Goal: Transaction & Acquisition: Book appointment/travel/reservation

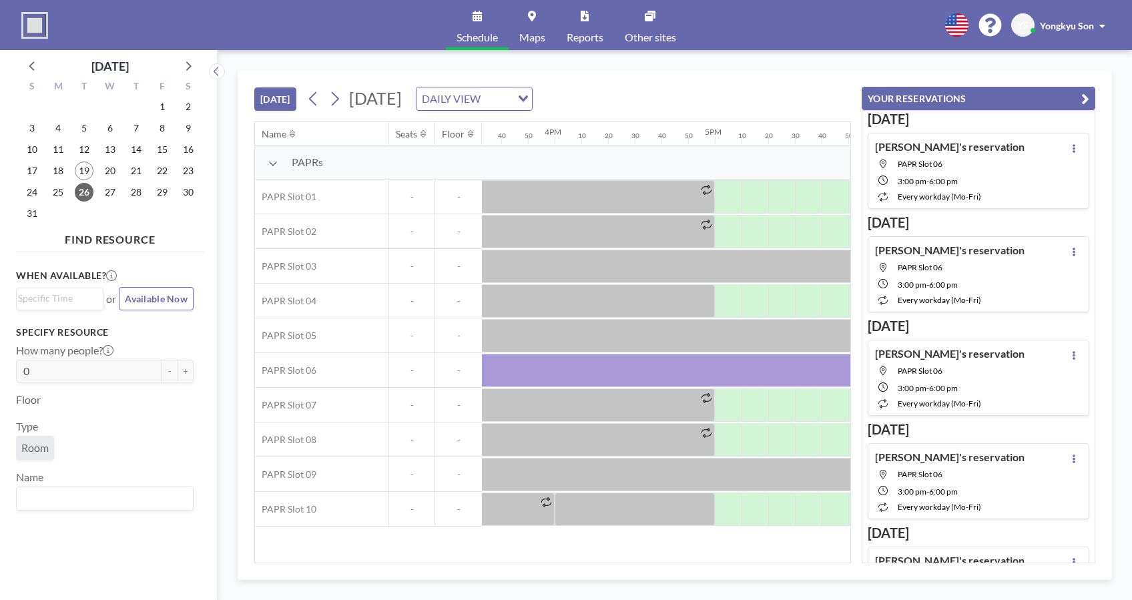
scroll to position [0, 2388]
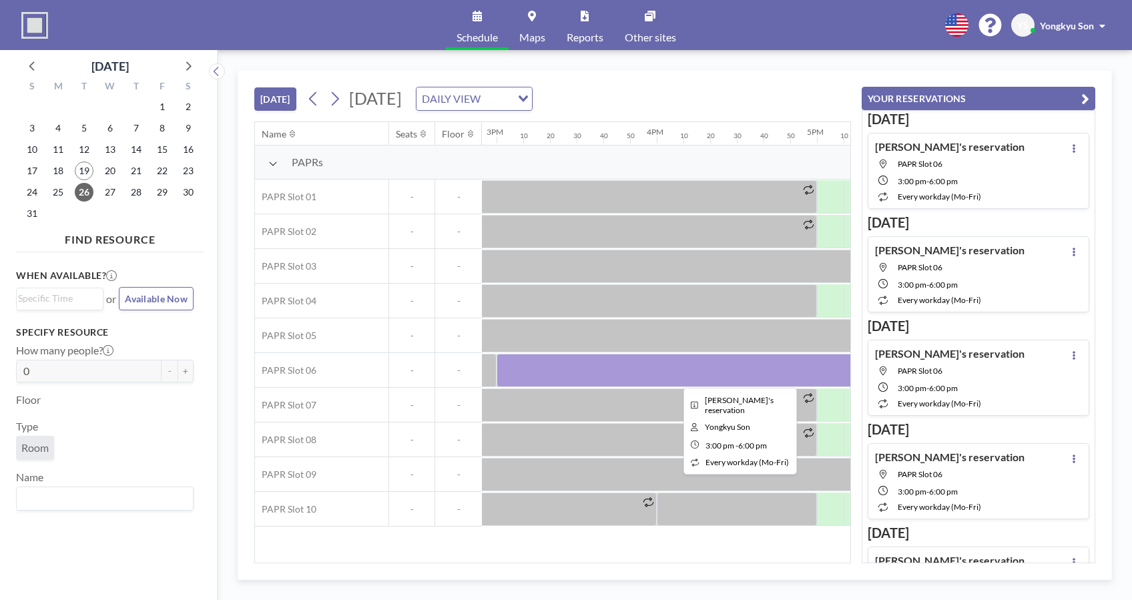
click at [600, 375] on div at bounding box center [736, 370] width 480 height 33
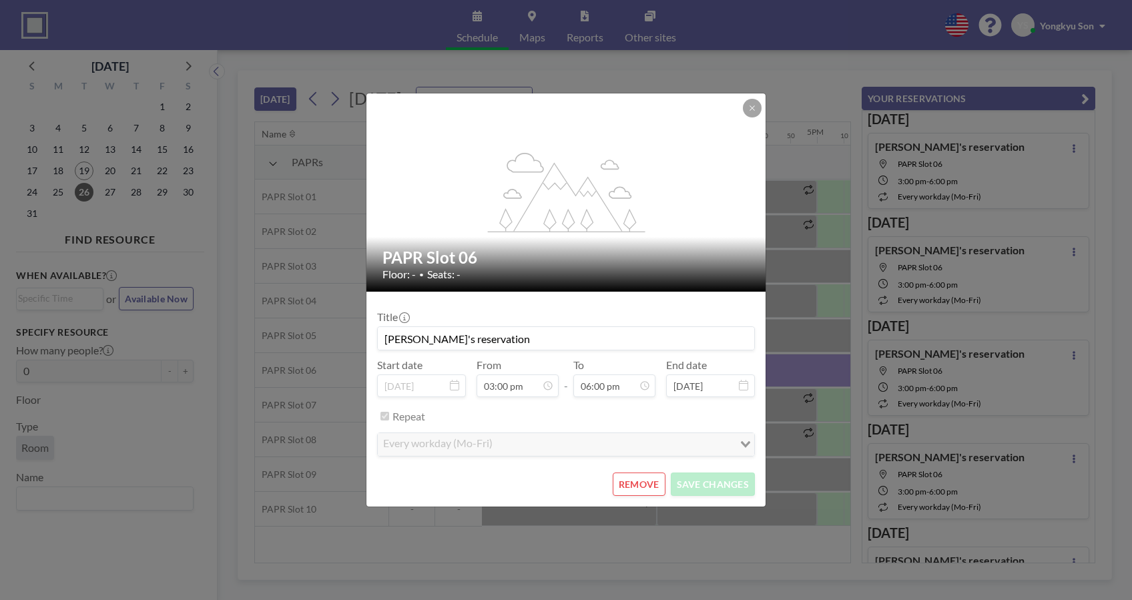
scroll to position [2566, 0]
click at [749, 107] on icon at bounding box center [752, 108] width 8 height 8
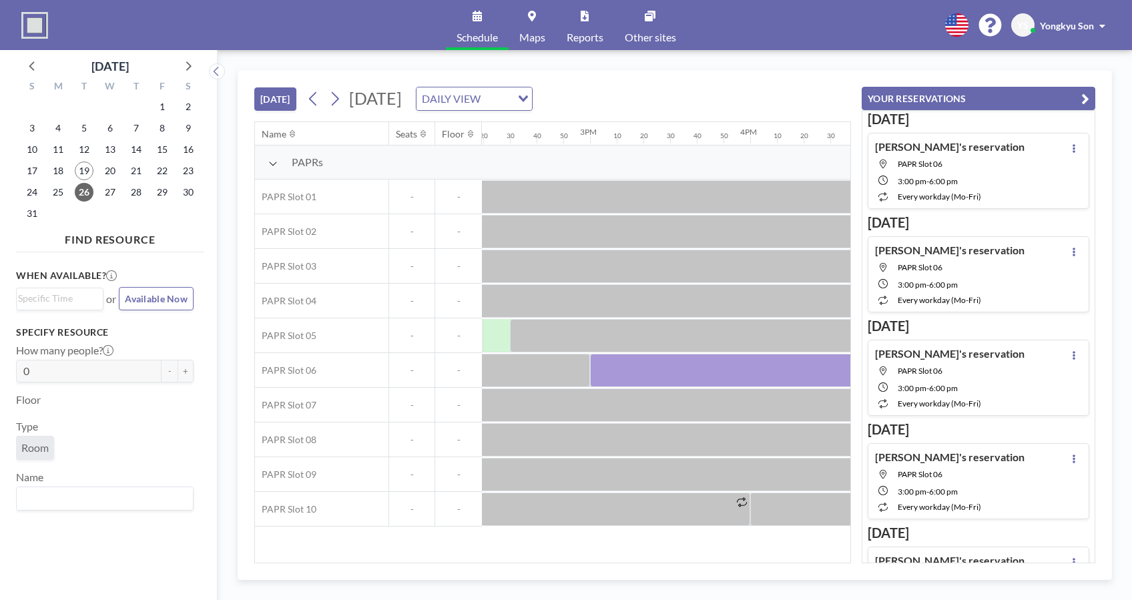
scroll to position [0, 2413]
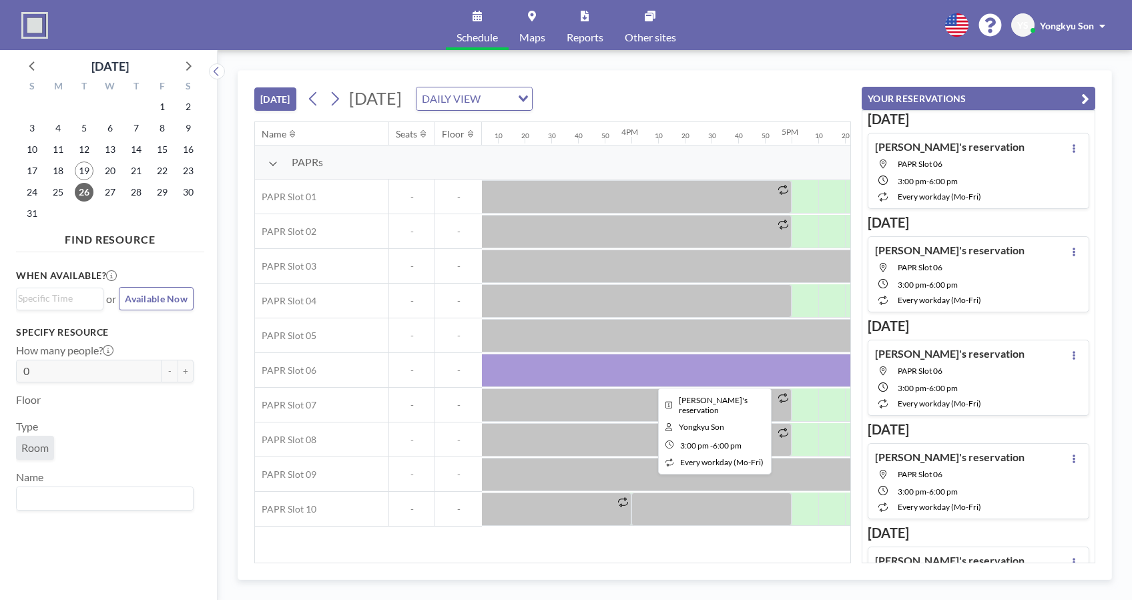
click at [627, 362] on div at bounding box center [711, 370] width 480 height 33
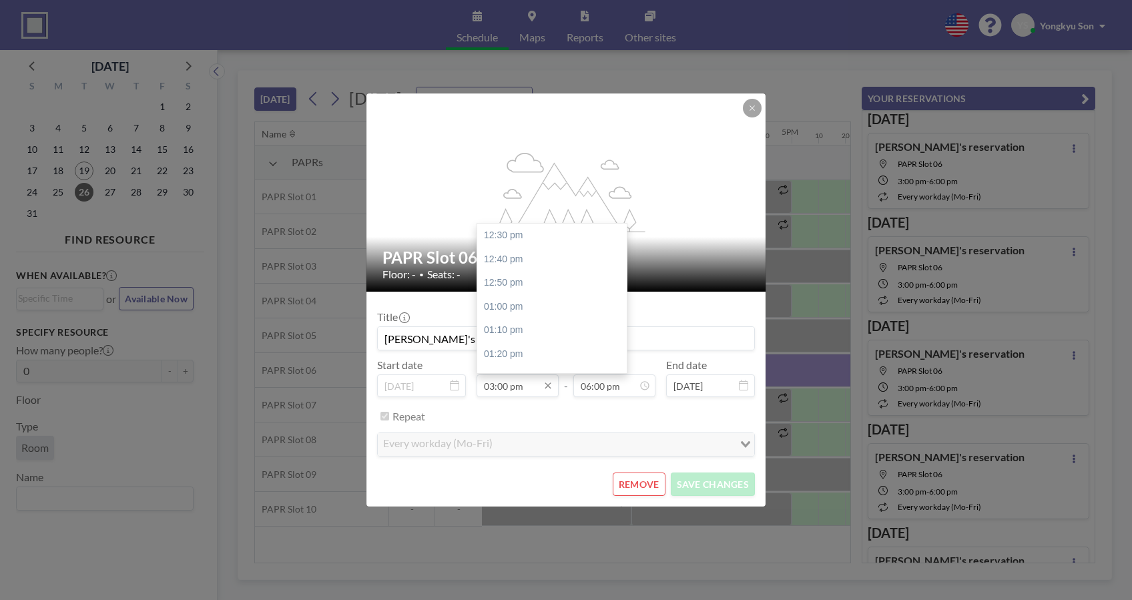
scroll to position [356, 0]
click at [508, 390] on input "03:00 pm" at bounding box center [517, 385] width 82 height 23
click at [500, 389] on input "03:00 pm" at bounding box center [517, 385] width 82 height 23
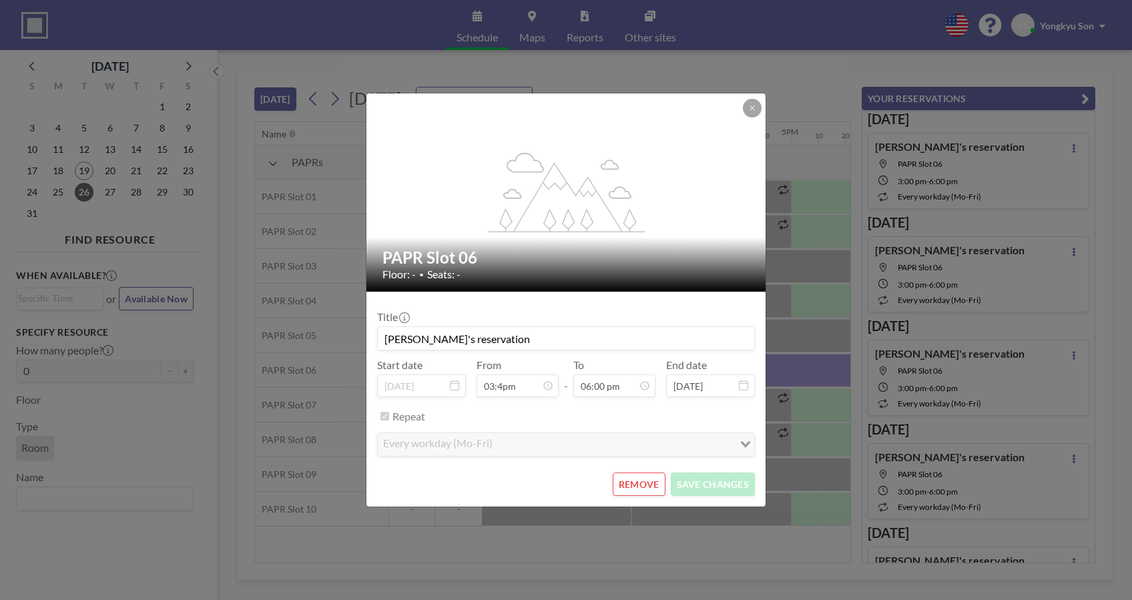
type input "03:00 pm"
click at [642, 481] on button "REMOVE" at bounding box center [639, 483] width 53 height 23
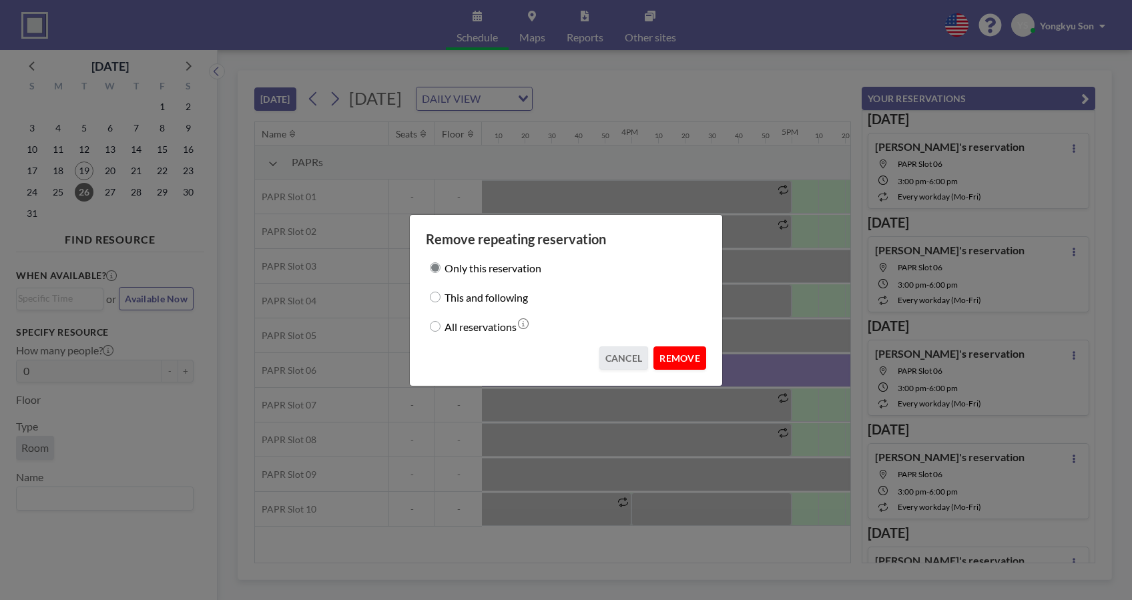
click at [684, 359] on button "REMOVE" at bounding box center [679, 357] width 53 height 23
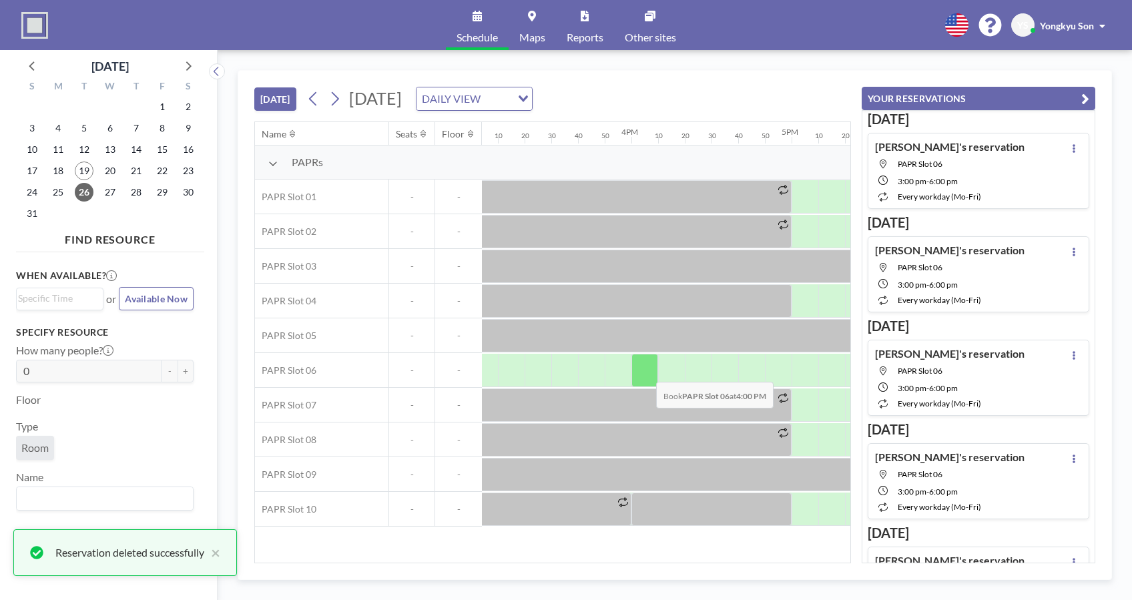
click at [645, 371] on div at bounding box center [644, 370] width 27 height 33
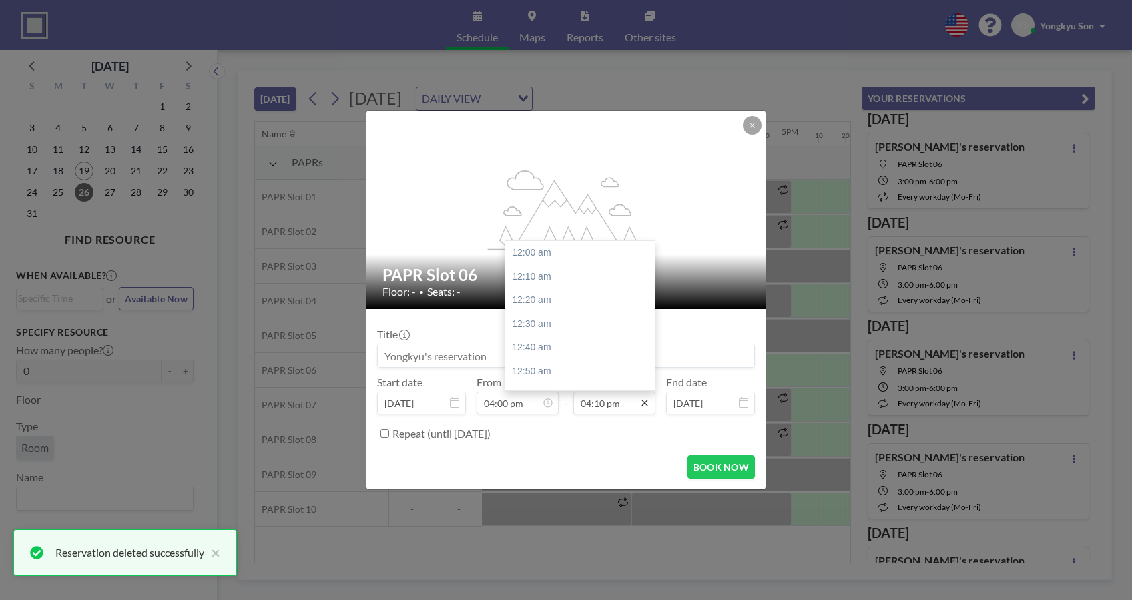
scroll to position [2304, 0]
click at [644, 406] on icon at bounding box center [644, 403] width 11 height 11
click at [609, 406] on input "04:10 pm" at bounding box center [614, 403] width 82 height 23
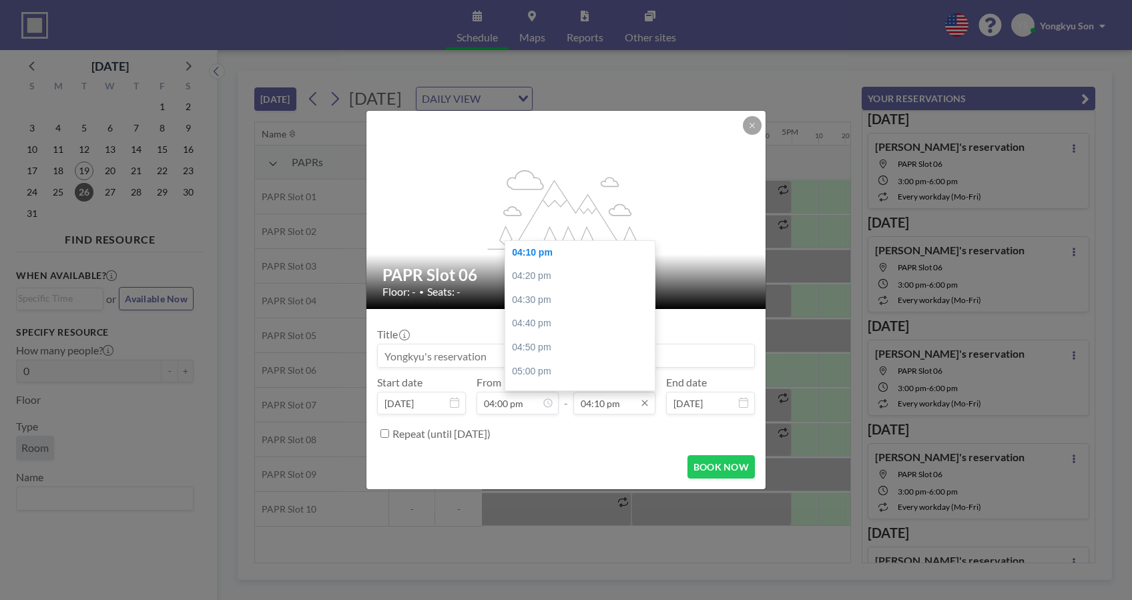
click at [623, 409] on input "04:10 pm" at bounding box center [614, 403] width 82 height 23
click at [608, 406] on input "04:10 pm" at bounding box center [614, 403] width 82 height 23
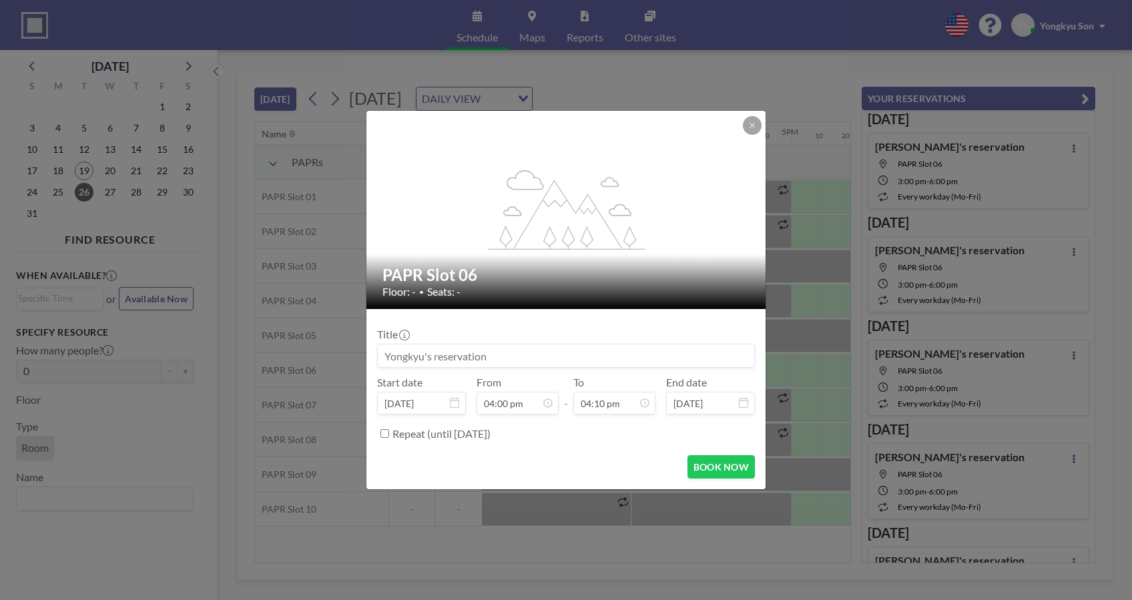
click at [635, 443] on div "Repeat (until [DATE])" at bounding box center [573, 433] width 362 height 22
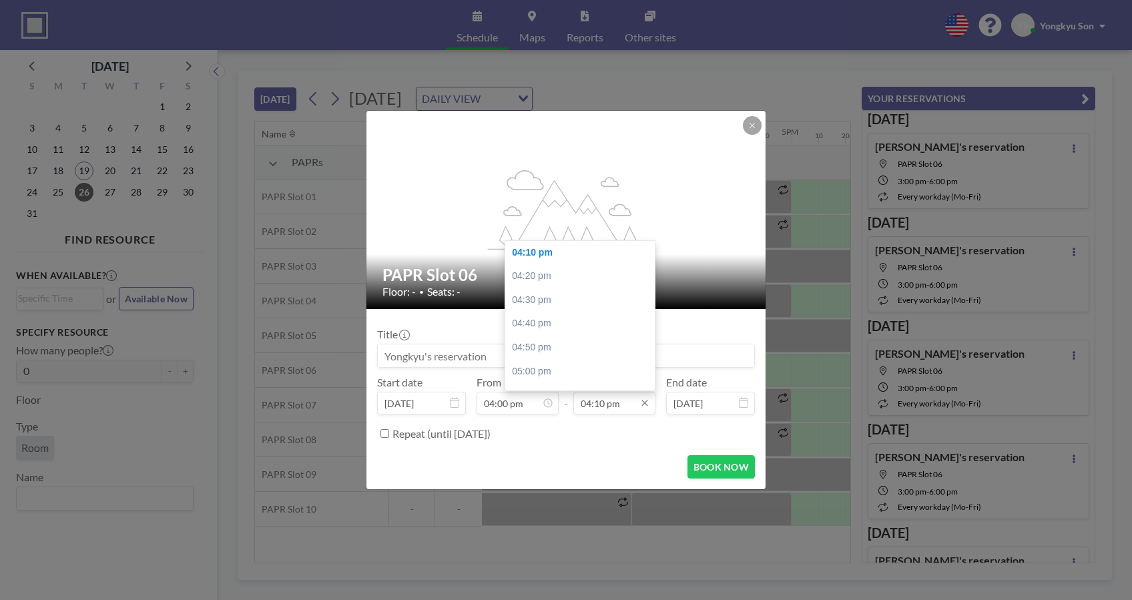
drag, startPoint x: 601, startPoint y: 401, endPoint x: 578, endPoint y: 405, distance: 23.0
click at [578, 404] on input "04:10 pm" at bounding box center [614, 403] width 82 height 23
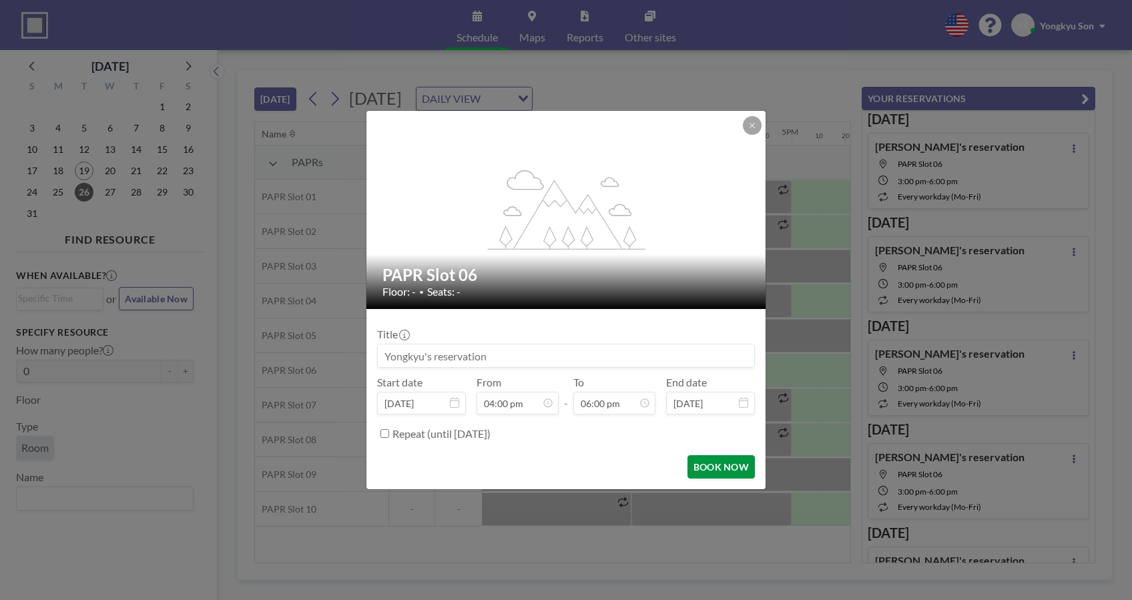
type input "06:00 pm"
click at [722, 464] on button "BOOK NOW" at bounding box center [720, 466] width 67 height 23
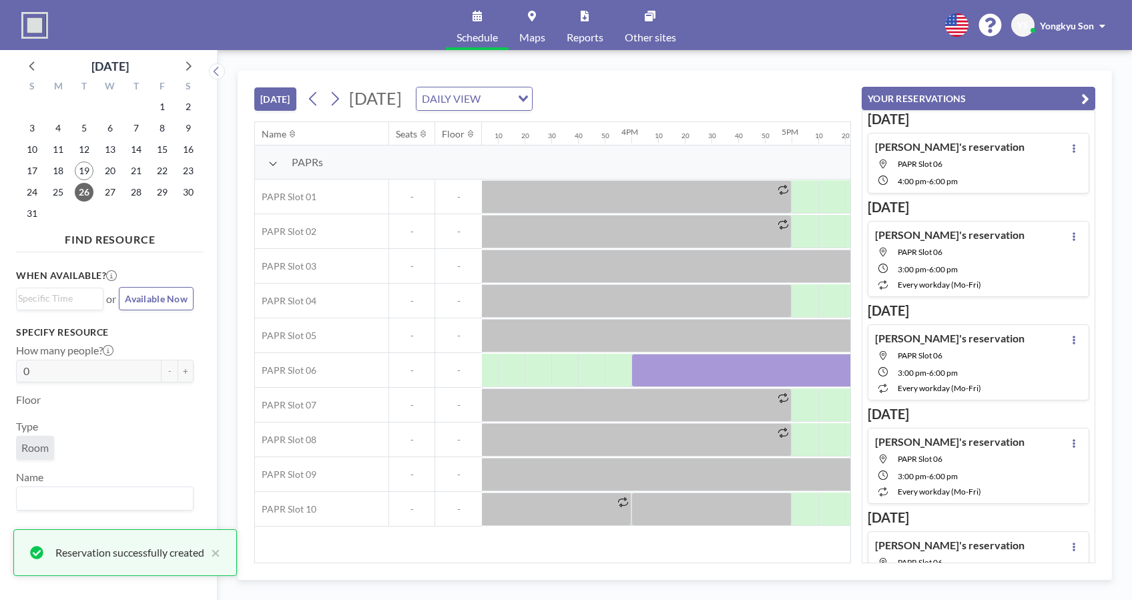
drag, startPoint x: 652, startPoint y: 551, endPoint x: 694, endPoint y: 551, distance: 42.0
click at [694, 551] on div "Name Seats Floor 12AM 10 20 30 40 50 1AM 10 20 30 40 50 2AM 10 20 30 40 50 3AM …" at bounding box center [552, 342] width 595 height 440
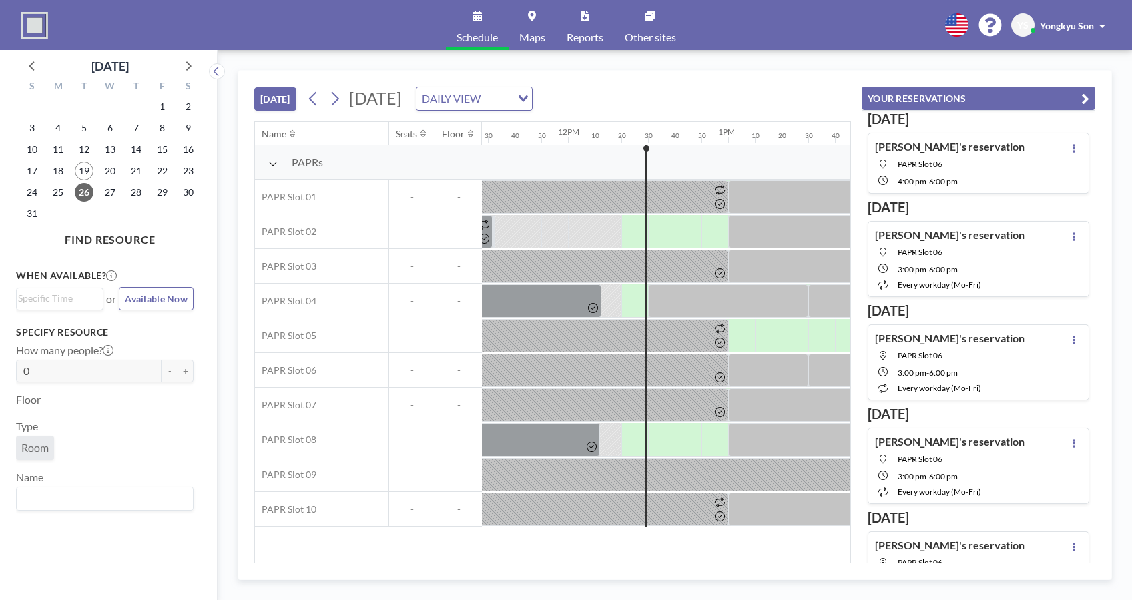
scroll to position [0, 1997]
